Goal: Find specific page/section: Find specific page/section

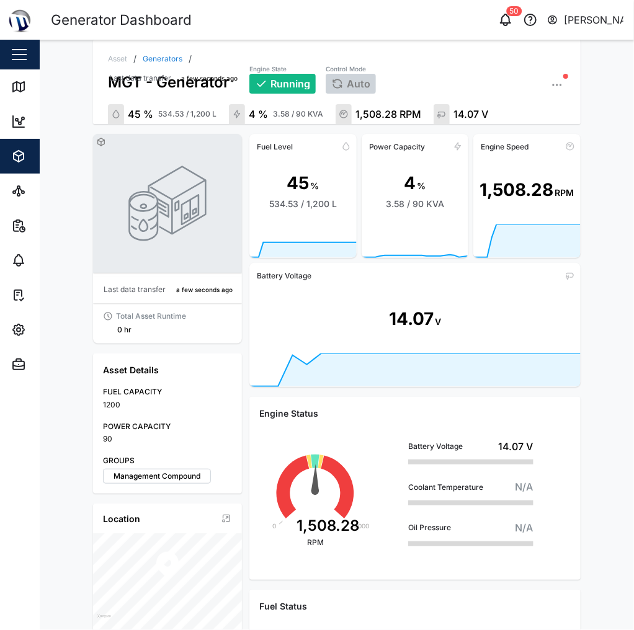
scroll to position [749, 0]
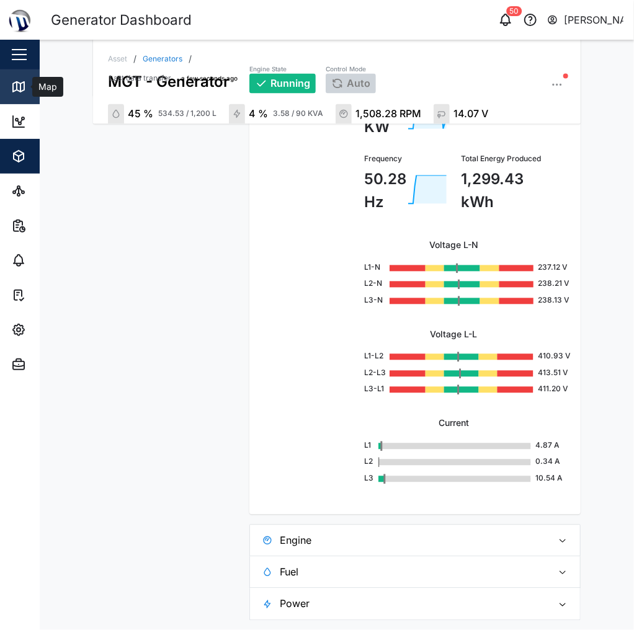
click at [19, 94] on link "Map" at bounding box center [80, 86] width 161 height 35
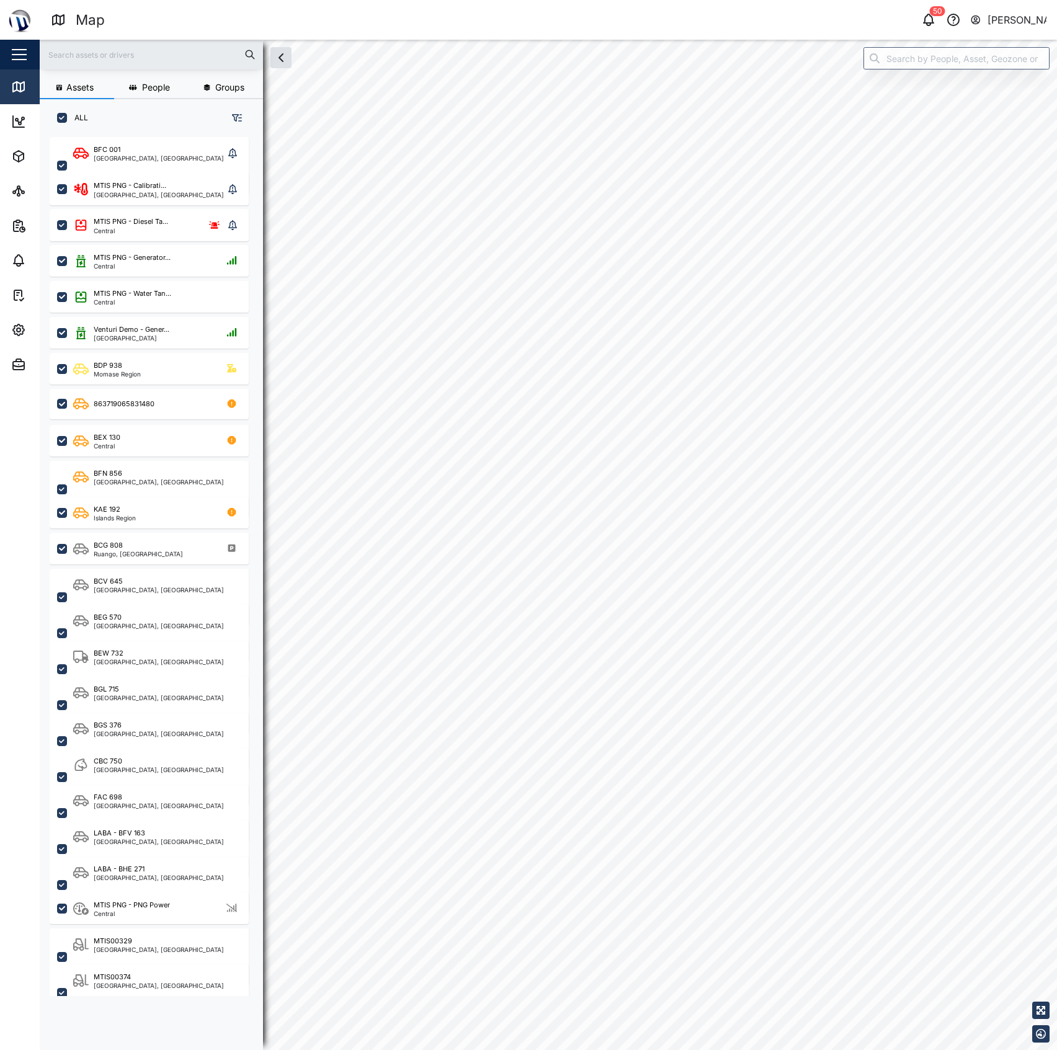
scroll to position [894, 191]
click at [633, 48] on input "search" at bounding box center [956, 58] width 186 height 22
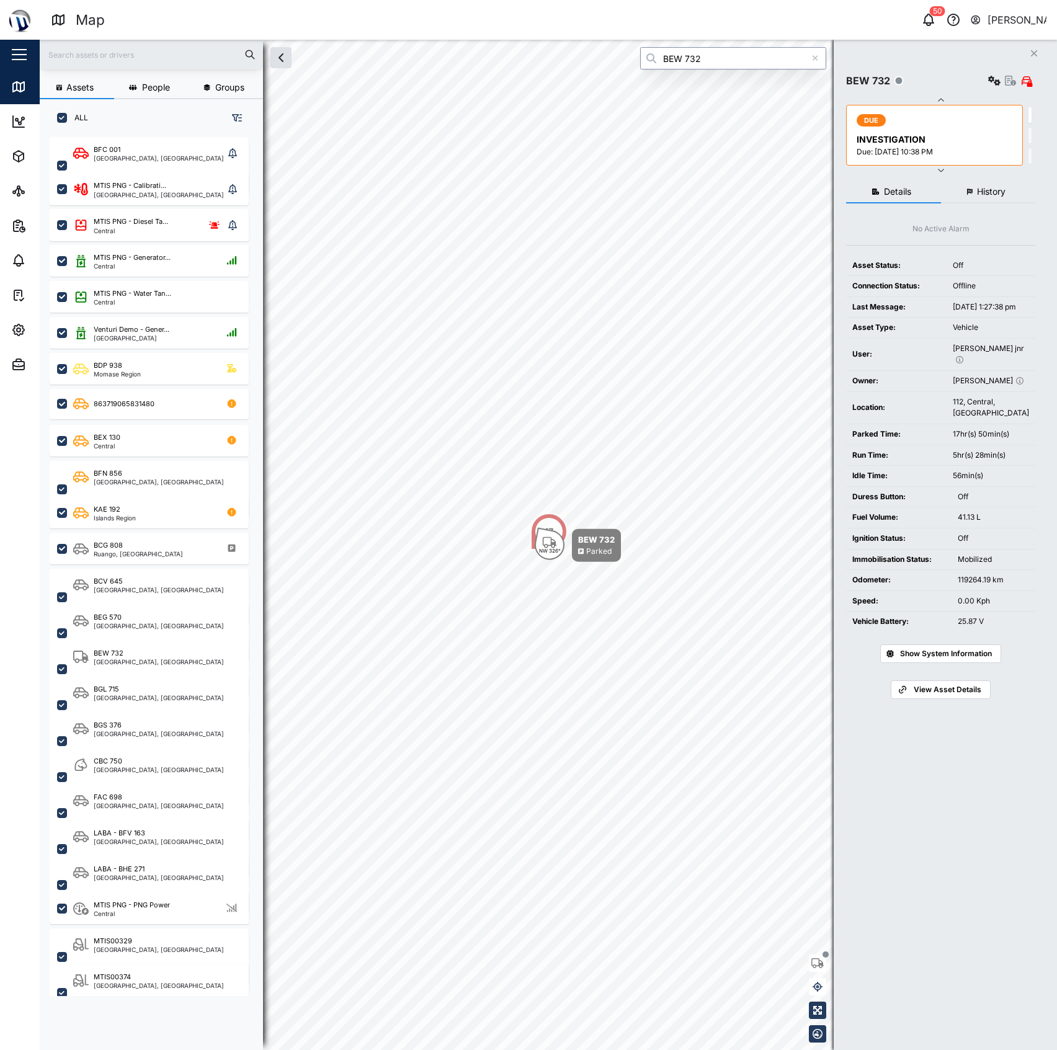
type input "BEW 732"
click at [633, 82] on icon "button" at bounding box center [1010, 81] width 11 height 10
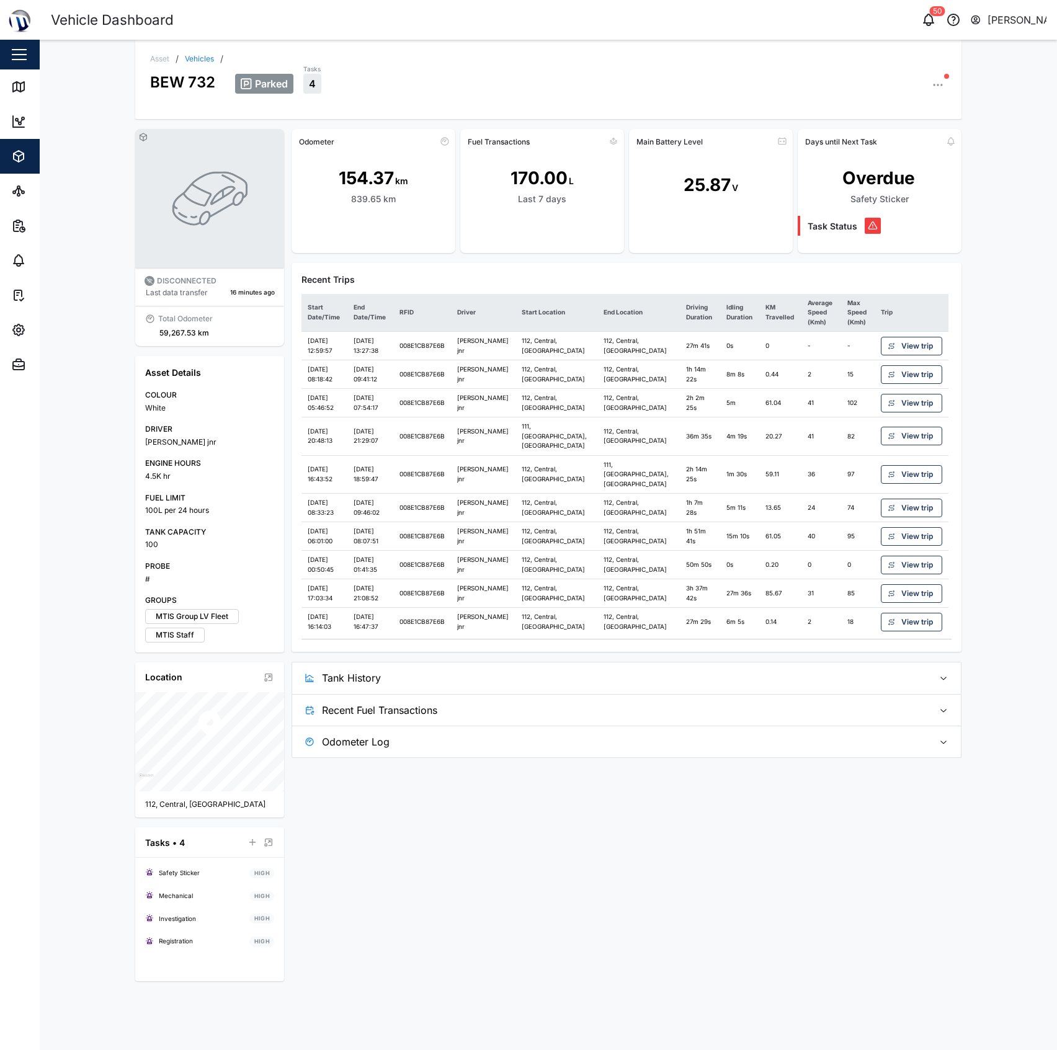
click at [633, 629] on span "Tank History" at bounding box center [622, 677] width 601 height 31
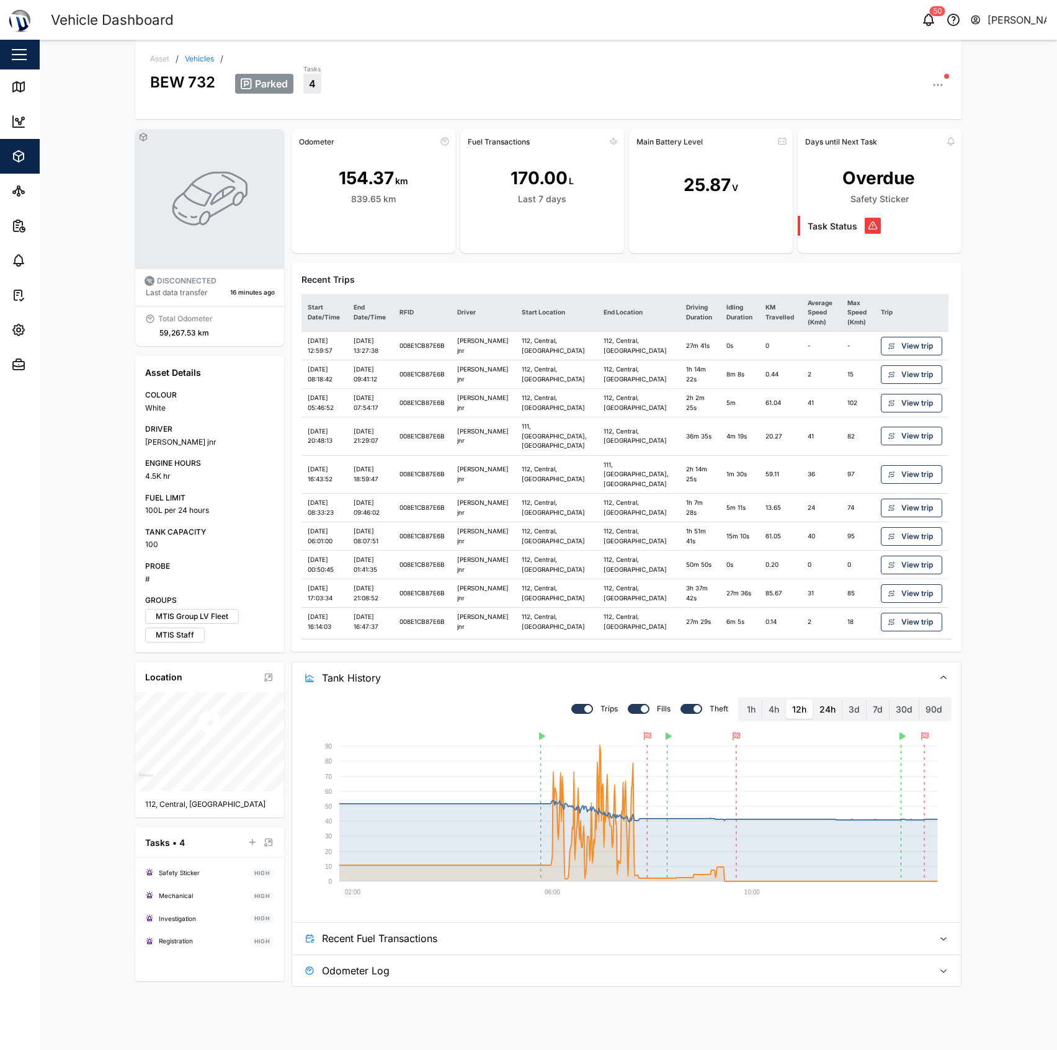
click at [633, 629] on label "24h" at bounding box center [827, 710] width 29 height 20
click at [633, 629] on hours "24h" at bounding box center [813, 700] width 0 height 0
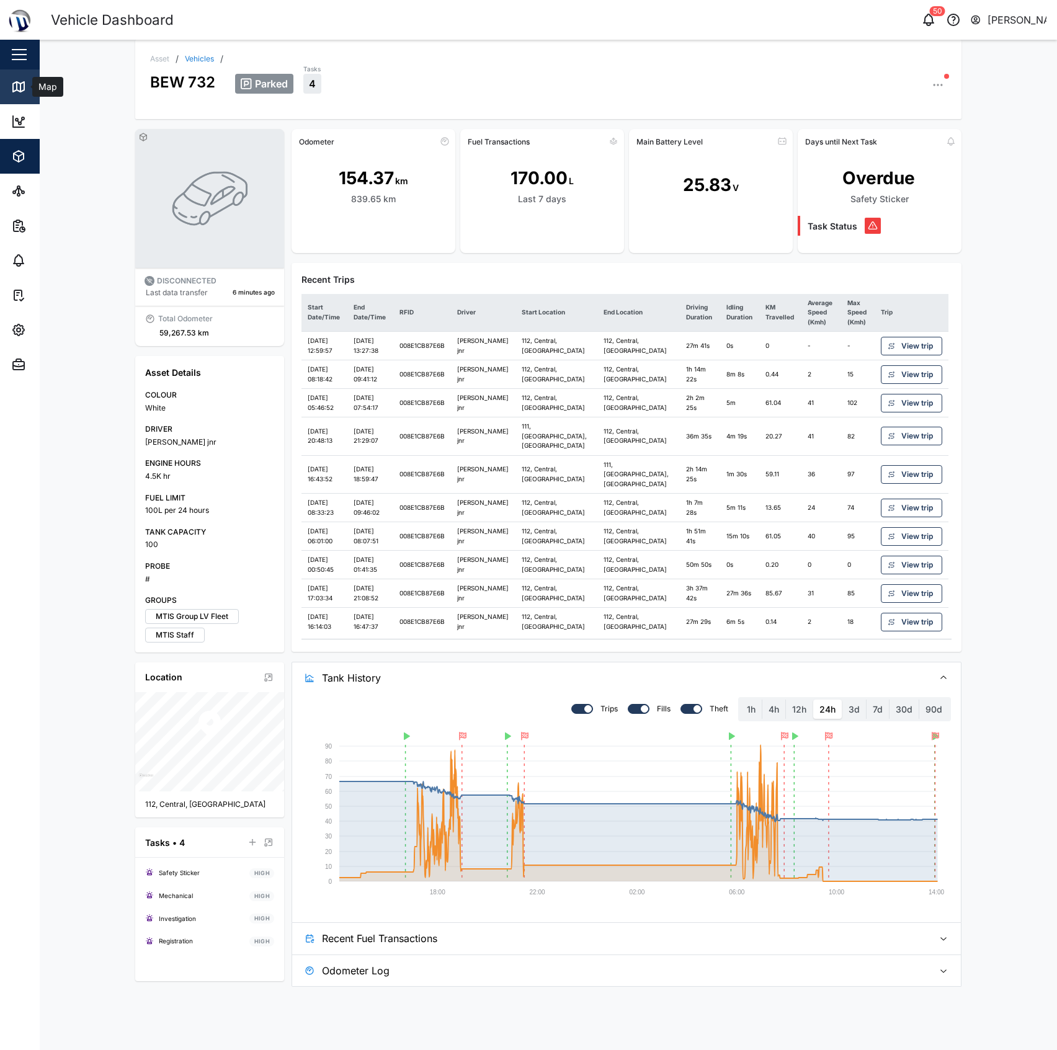
click at [16, 77] on link "Map" at bounding box center [80, 86] width 161 height 35
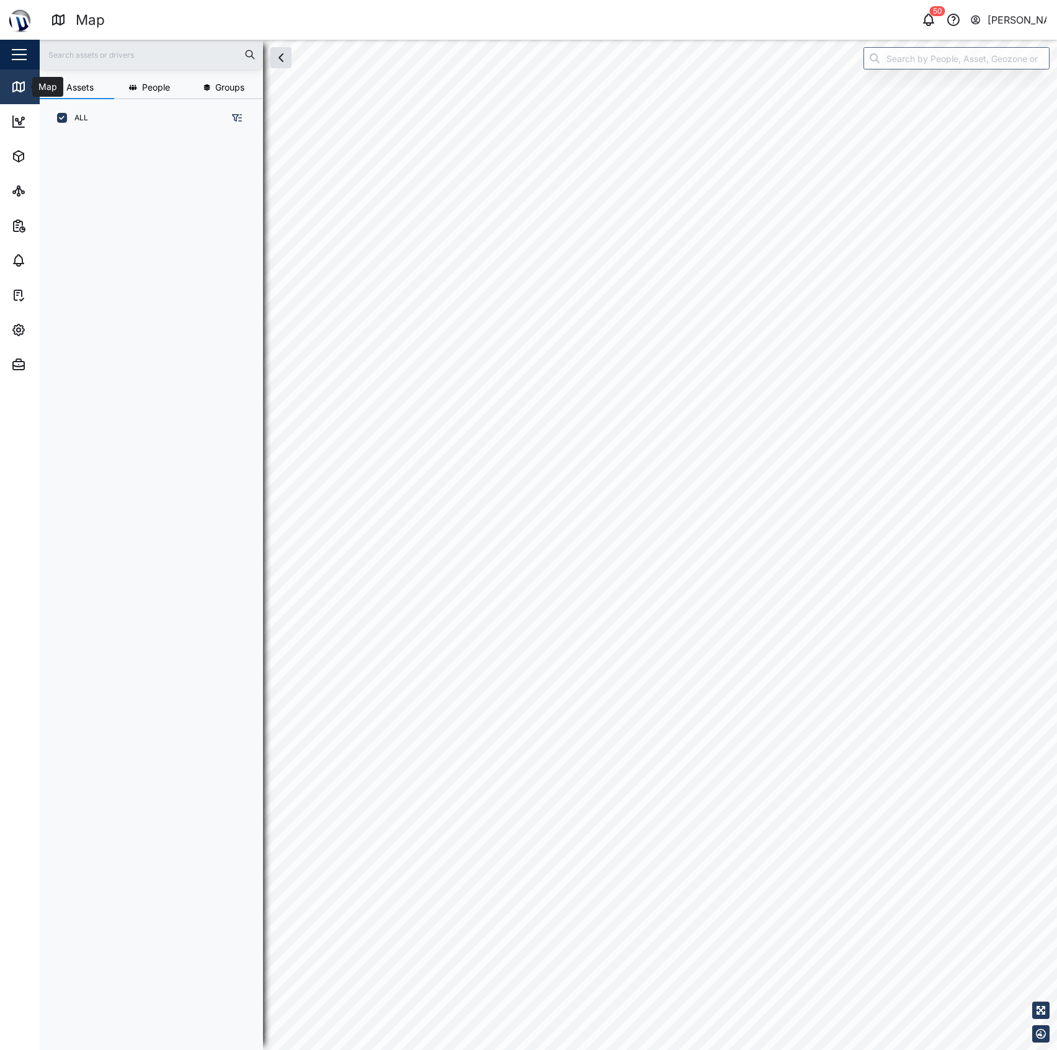
scroll to position [12, 13]
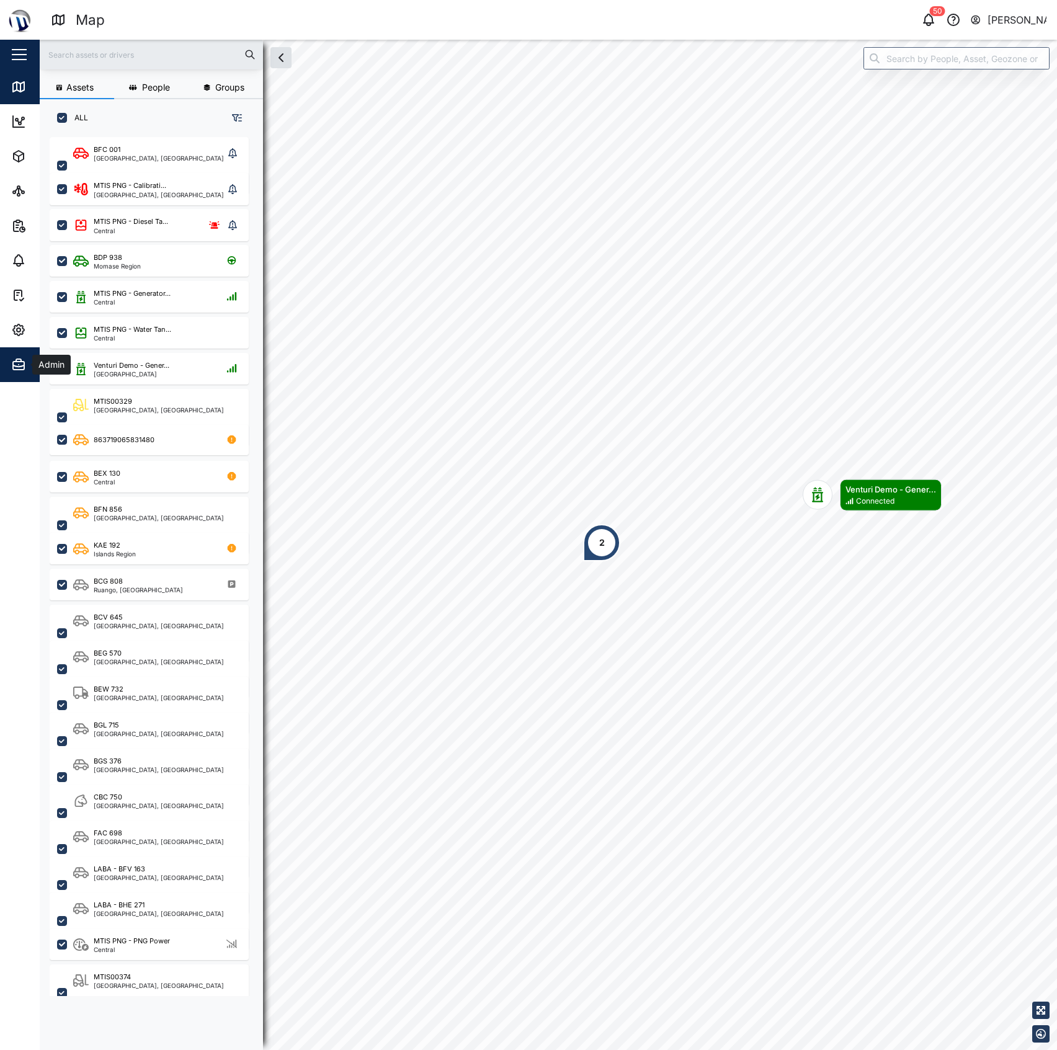
click at [6, 375] on button "Admin" at bounding box center [80, 364] width 161 height 35
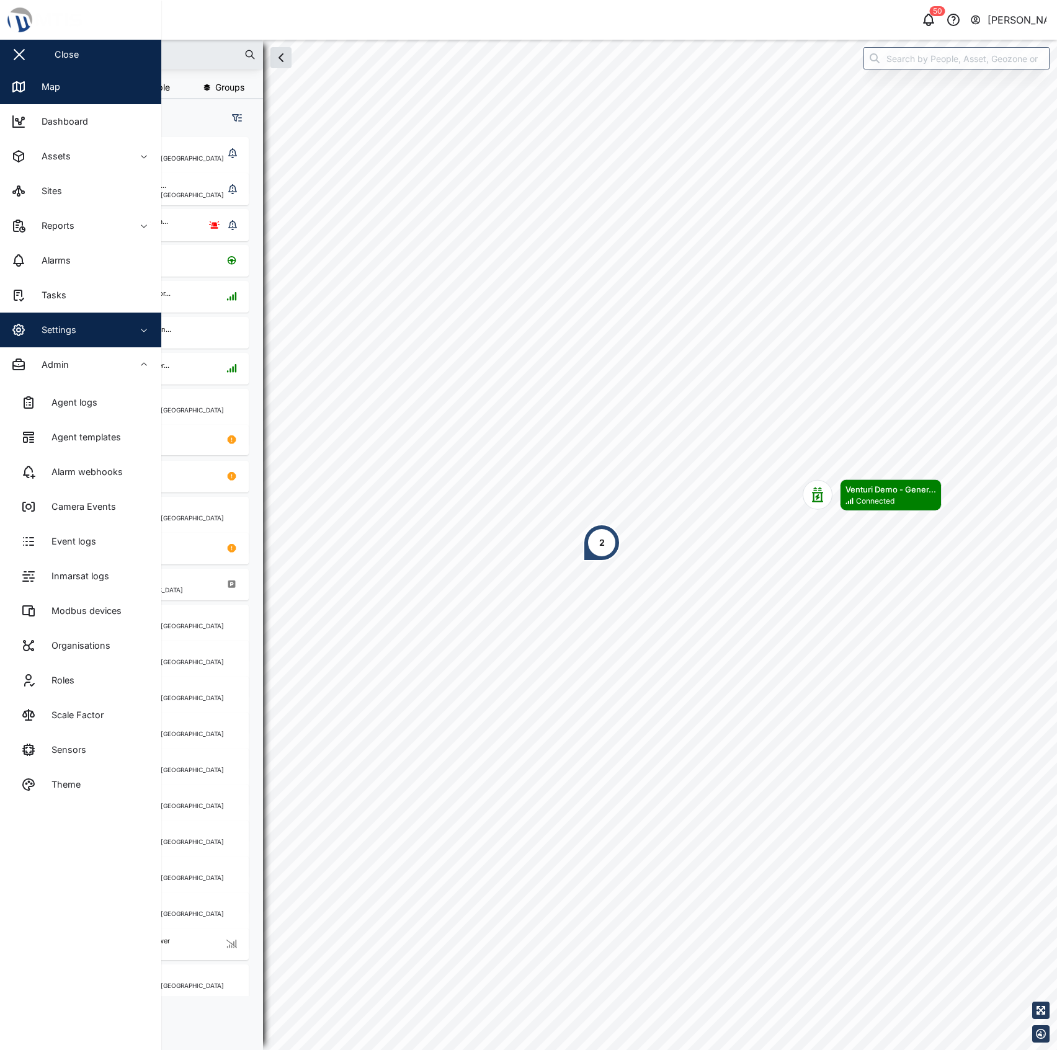
click at [63, 329] on div "Settings" at bounding box center [54, 330] width 44 height 14
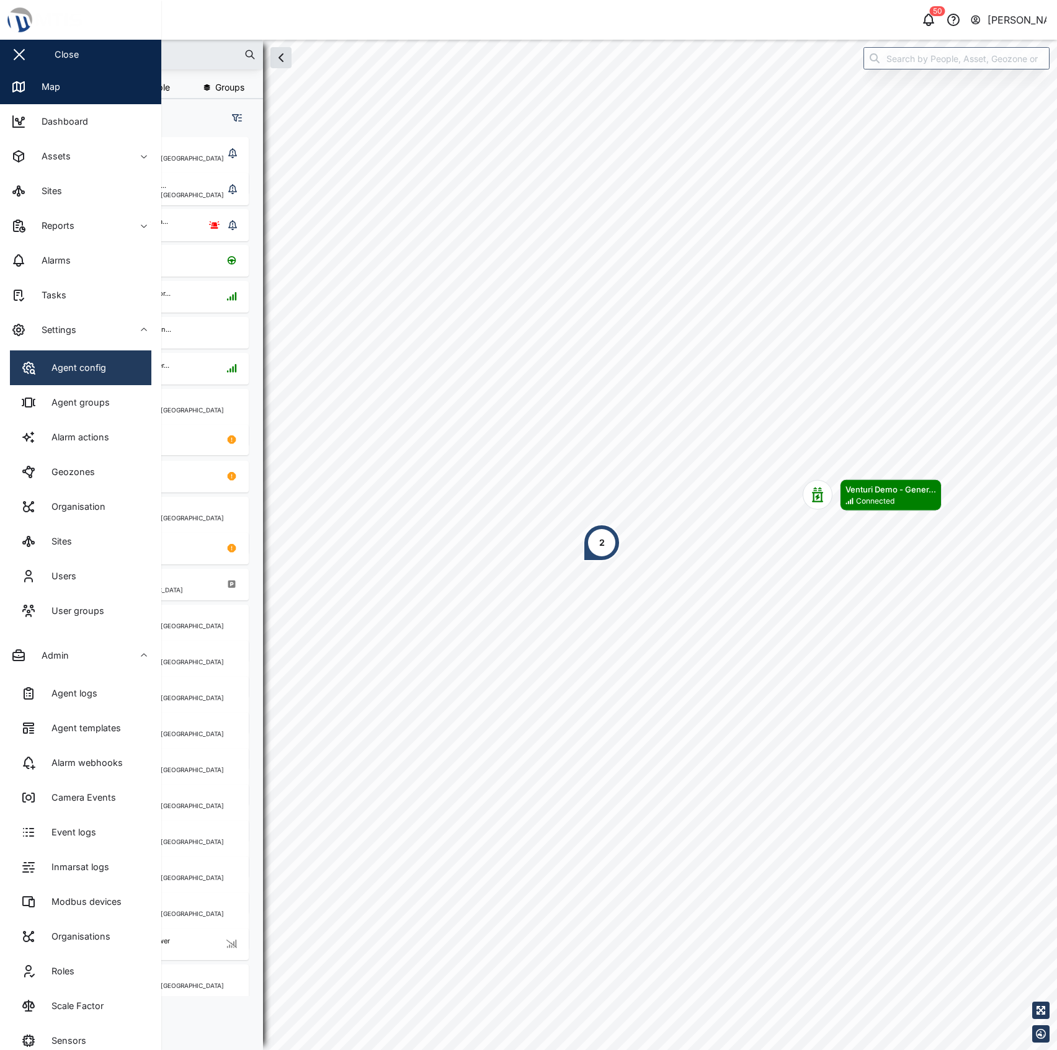
click at [70, 368] on div "Agent config" at bounding box center [74, 368] width 64 height 14
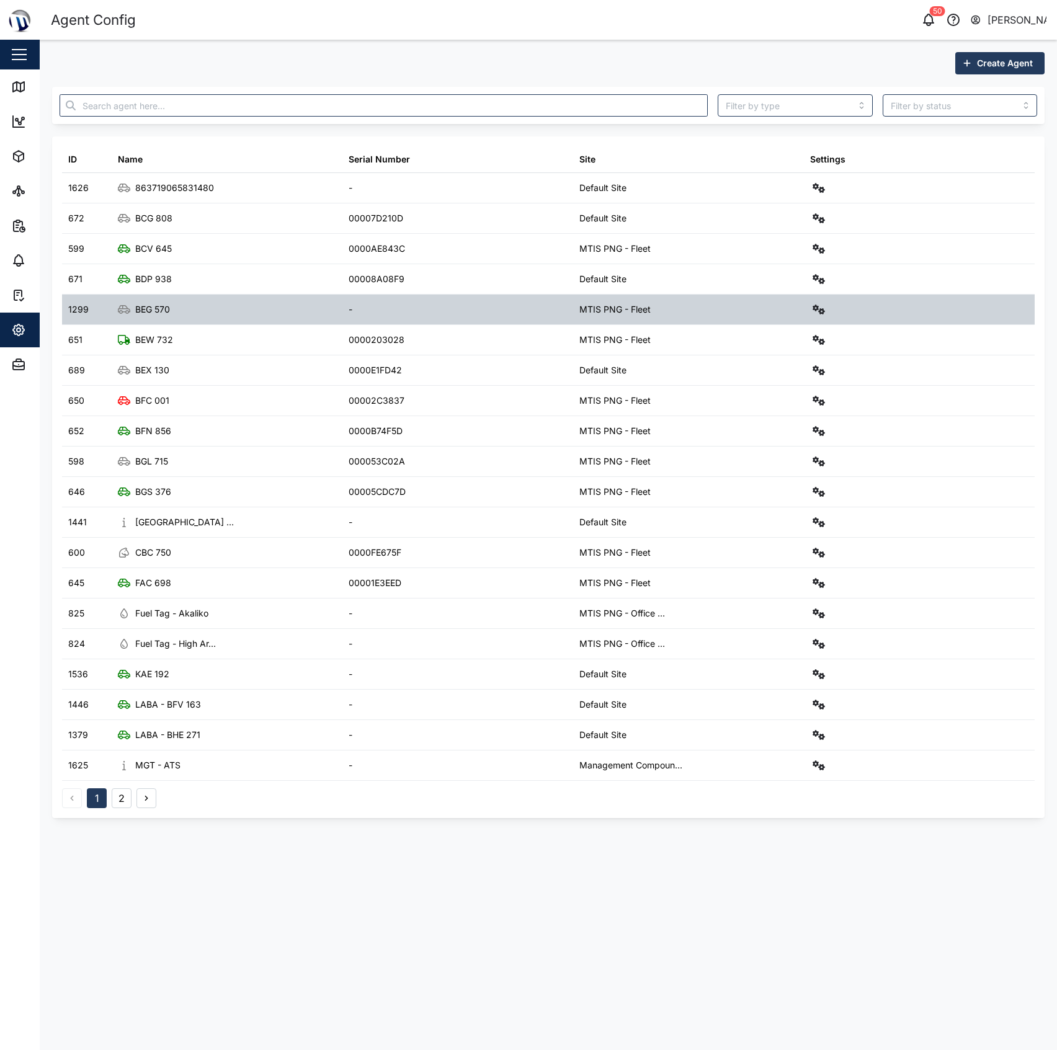
click at [518, 295] on div "-" at bounding box center [457, 310] width 231 height 30
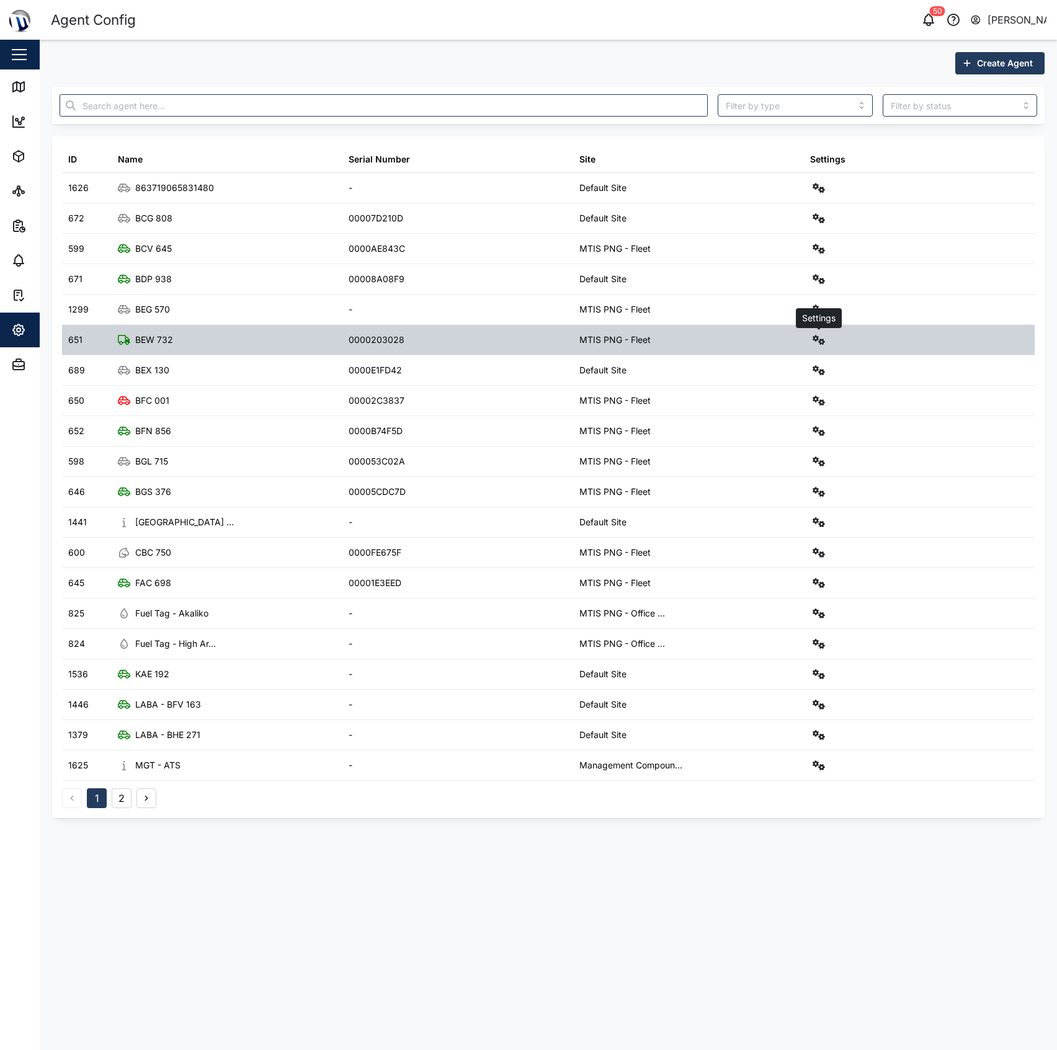
click at [633, 338] on icon "button" at bounding box center [818, 340] width 12 height 10
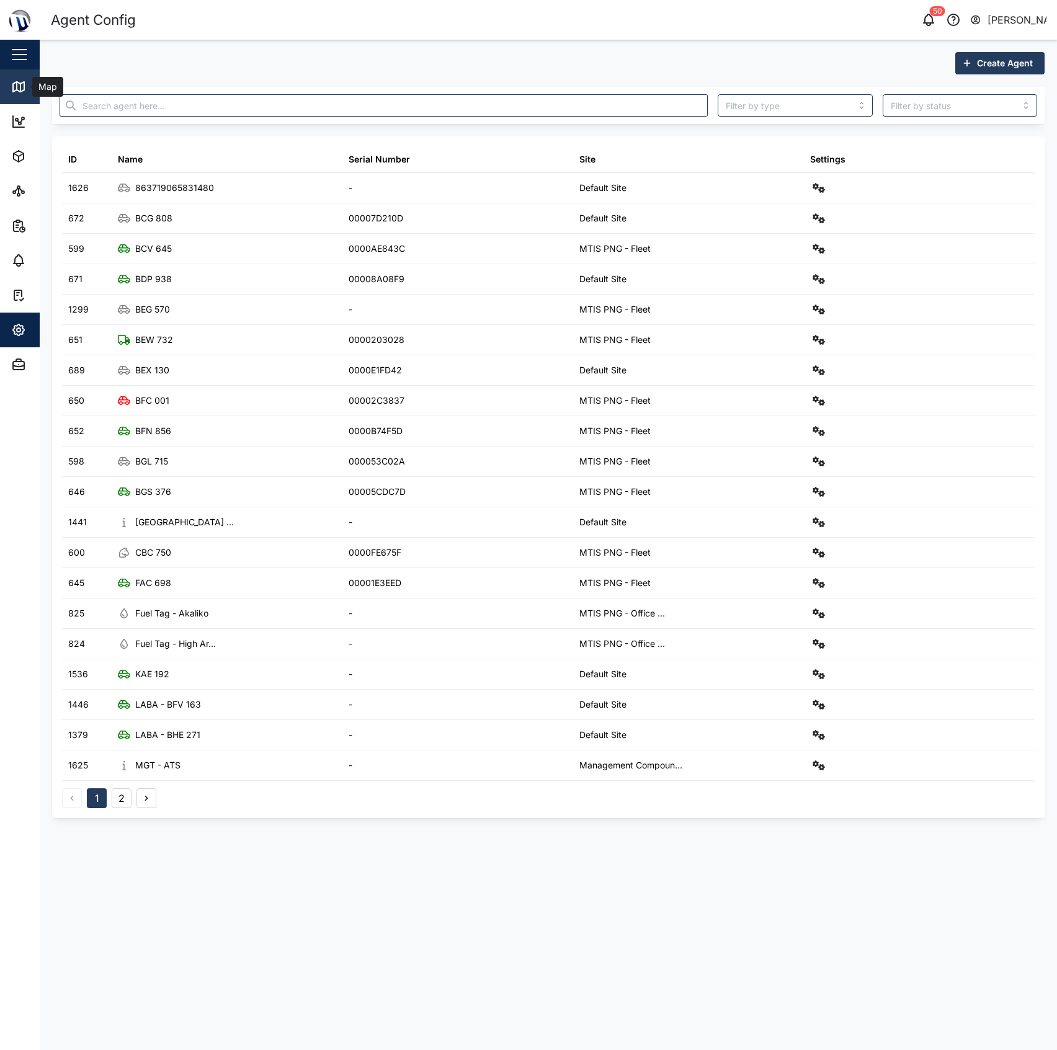
click at [20, 84] on icon at bounding box center [20, 88] width 0 height 8
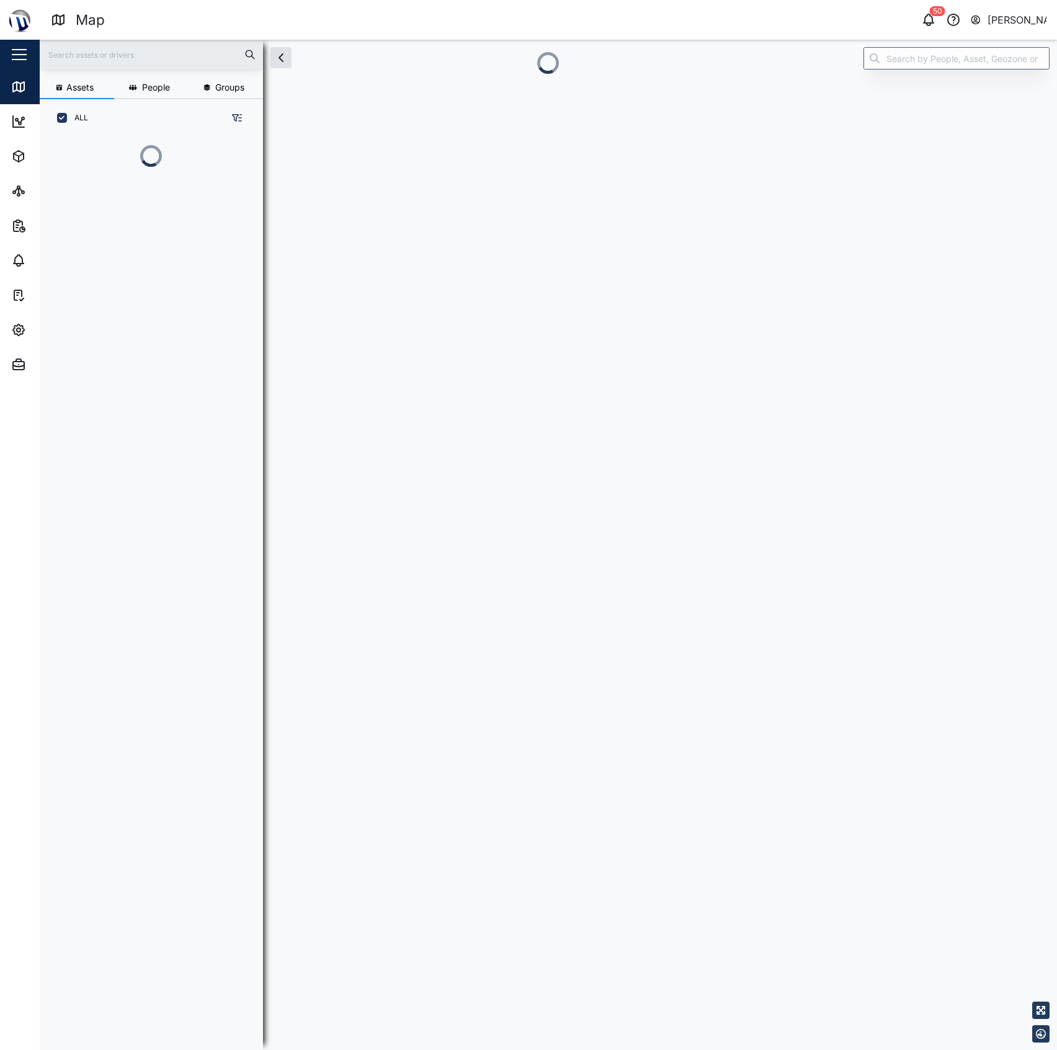
scroll to position [12, 13]
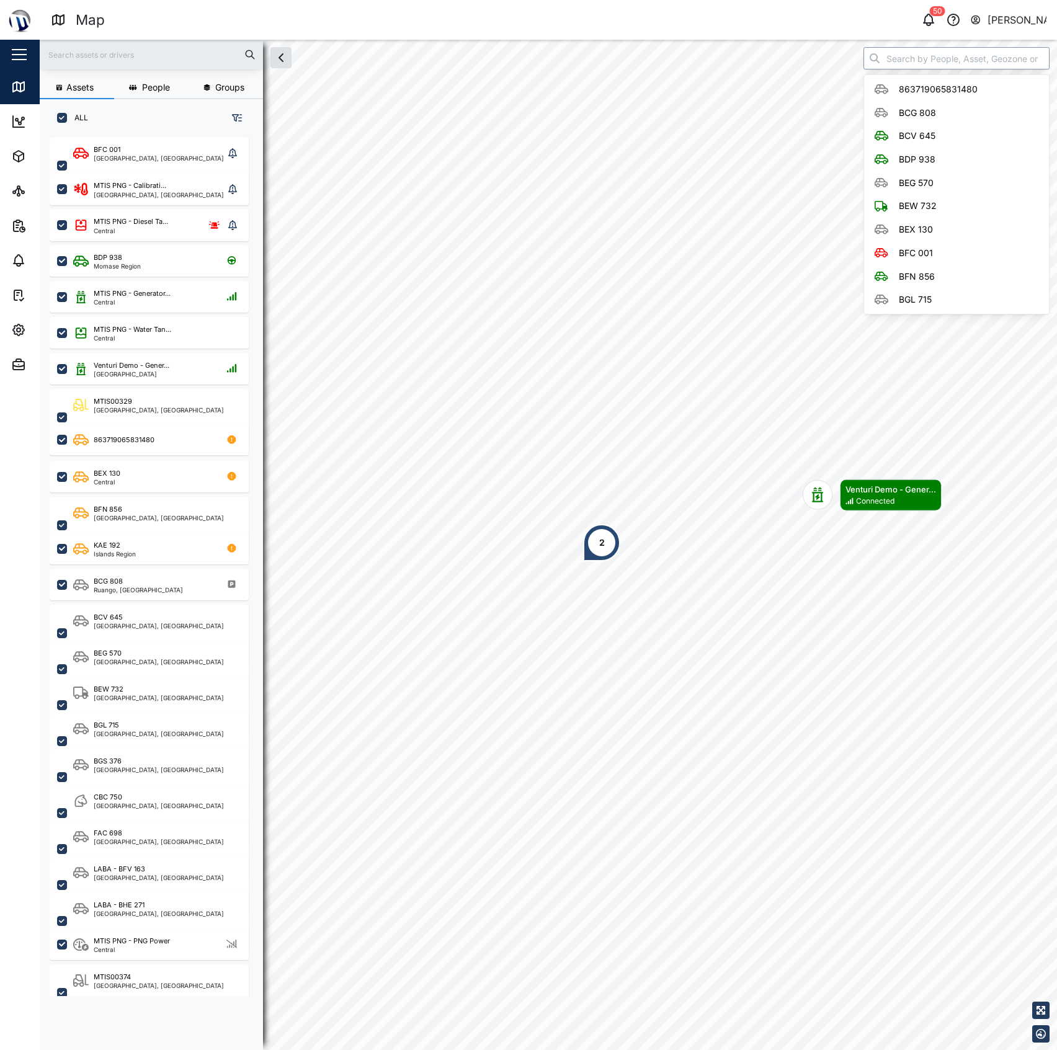
click at [633, 55] on input "search" at bounding box center [956, 58] width 186 height 22
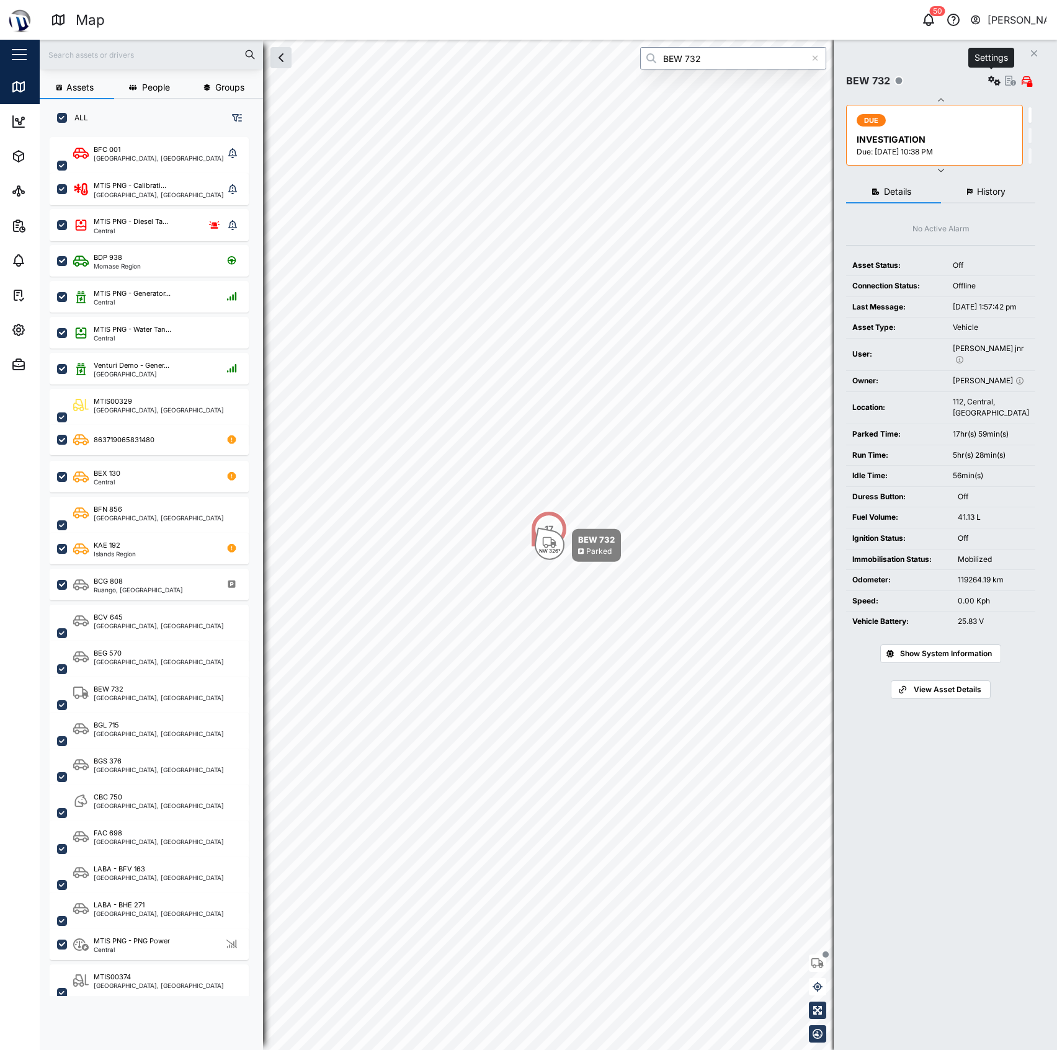
type input "BEW 732"
click at [633, 79] on icon "button" at bounding box center [994, 81] width 12 height 10
click at [633, 79] on icon "button" at bounding box center [1010, 81] width 11 height 10
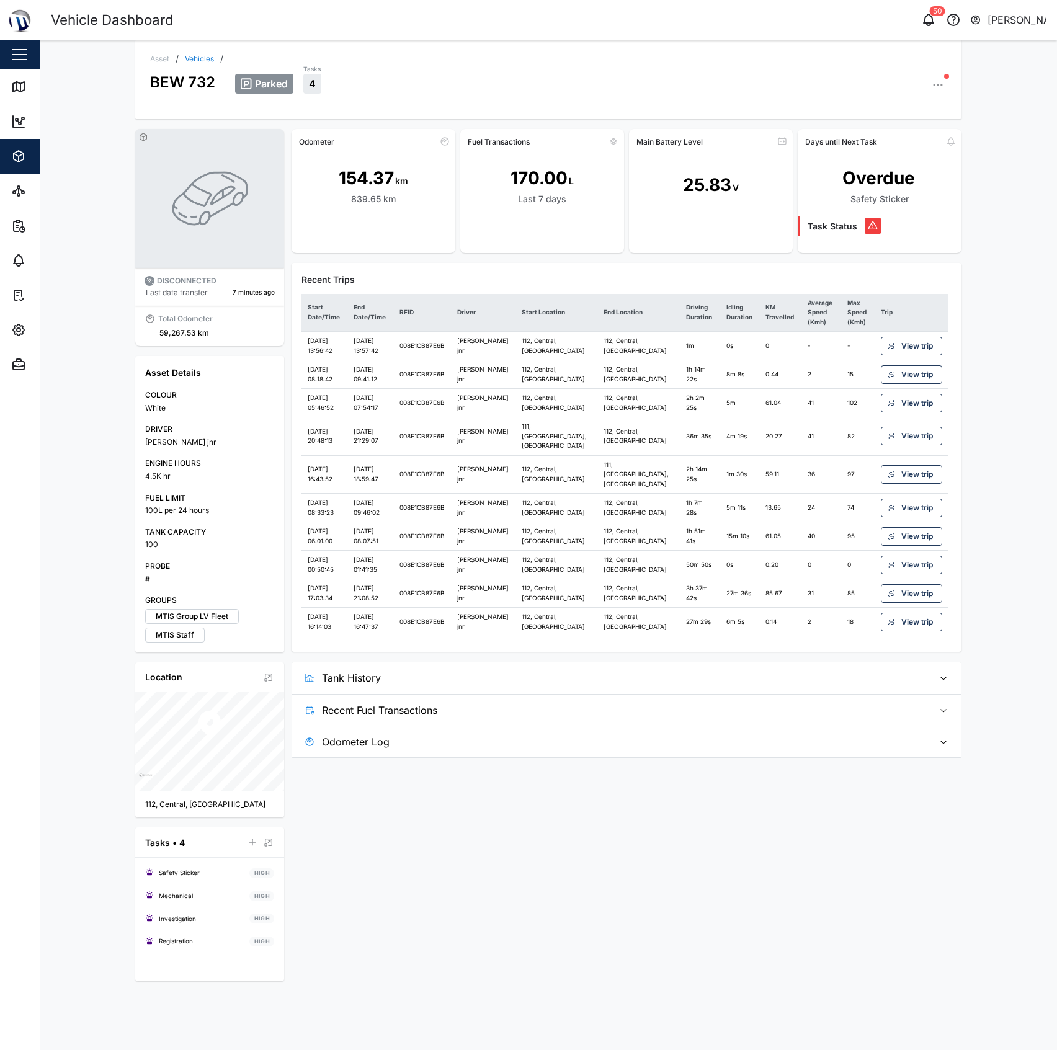
click at [633, 629] on div "Odometer 154.37 km 839.65 km Fuel Transactions 170.00 L Last 7 days Main Batter…" at bounding box center [625, 443] width 669 height 629
click at [633, 629] on span "Tank History" at bounding box center [622, 677] width 601 height 31
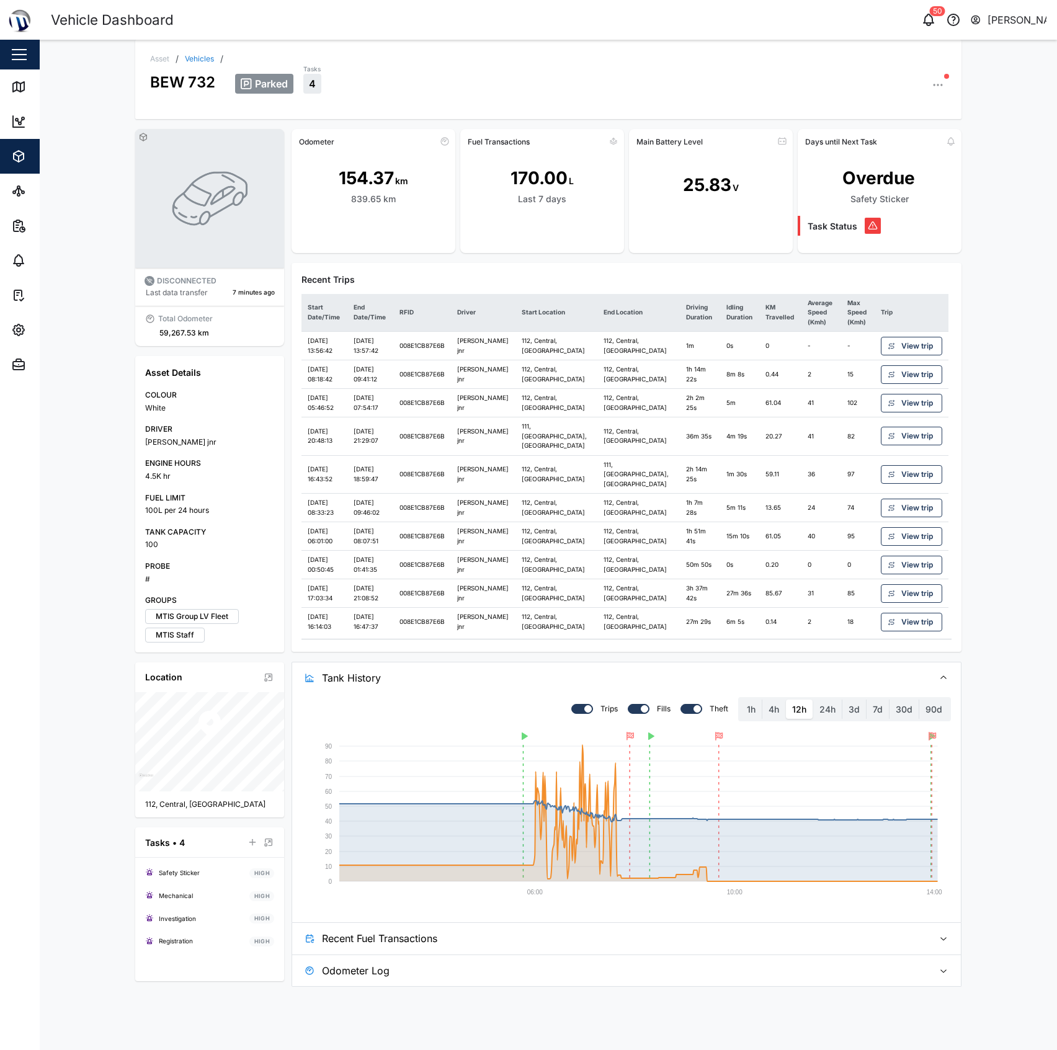
click at [55, 418] on div "Asset / Vehicles / BEW 732 Parked Tasks 4 DISCONNECTED Last data transfer 7 min…" at bounding box center [548, 545] width 1017 height 1010
